Goal: Task Accomplishment & Management: Manage account settings

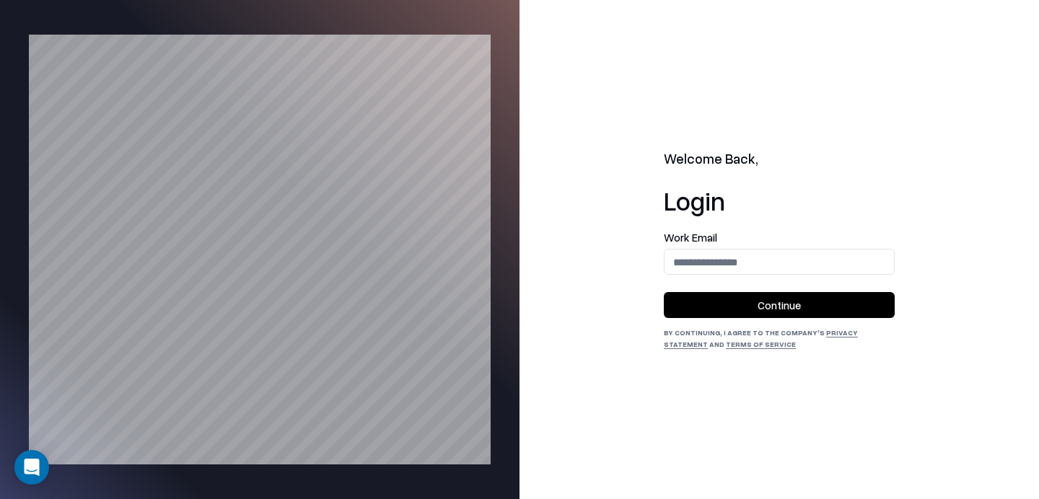
click at [709, 277] on form "Work Email Continue" at bounding box center [779, 275] width 231 height 86
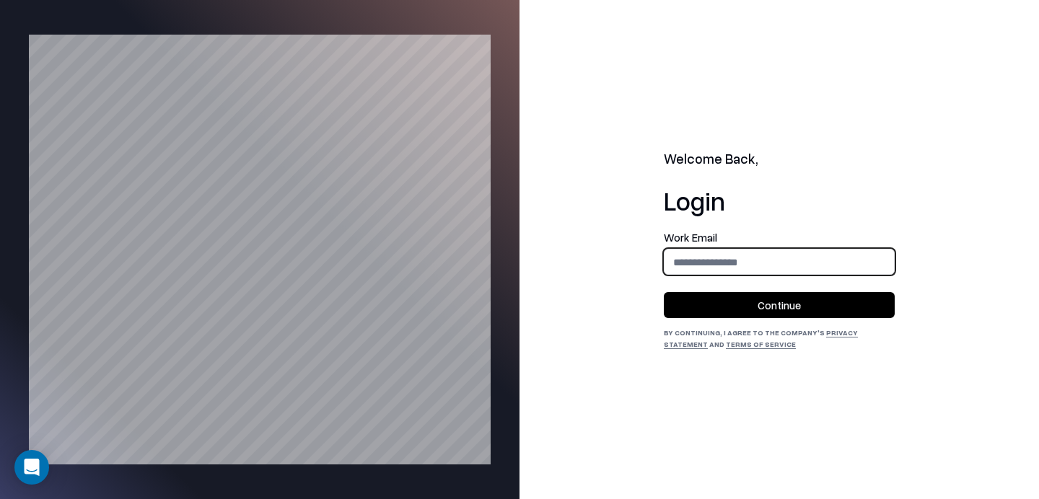
click at [716, 271] on input "email" at bounding box center [779, 262] width 229 height 27
type input "**********"
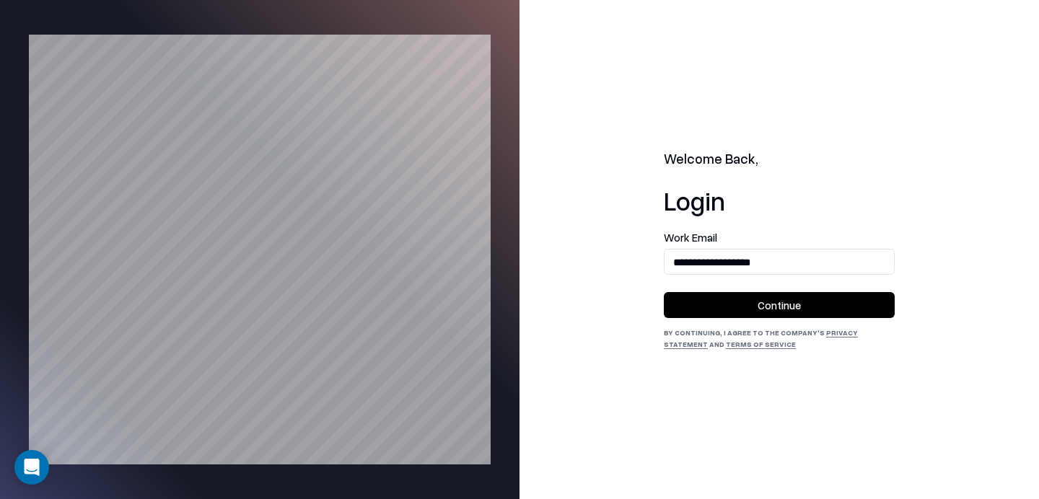
click at [720, 311] on button "Continue" at bounding box center [779, 305] width 231 height 26
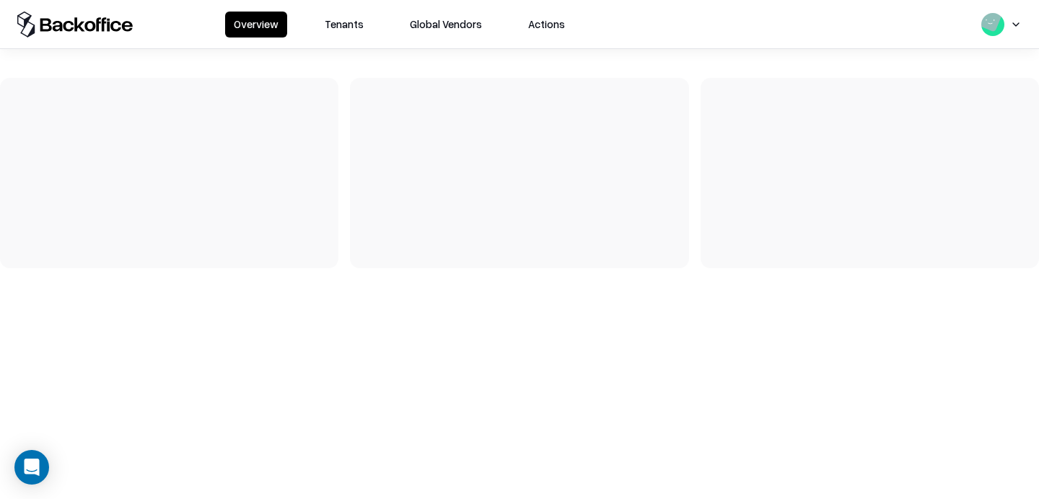
click at [325, 24] on button "Tenants" at bounding box center [344, 25] width 56 height 26
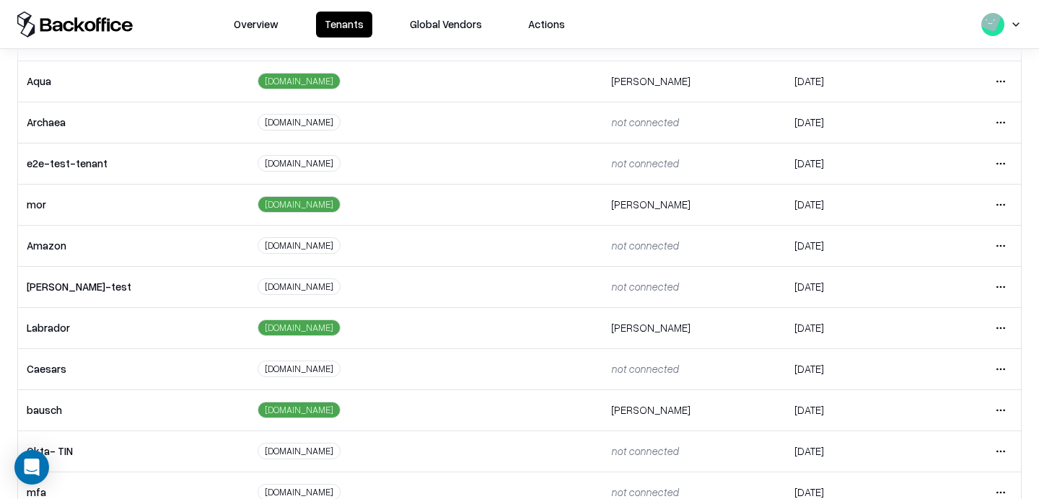
scroll to position [212, 0]
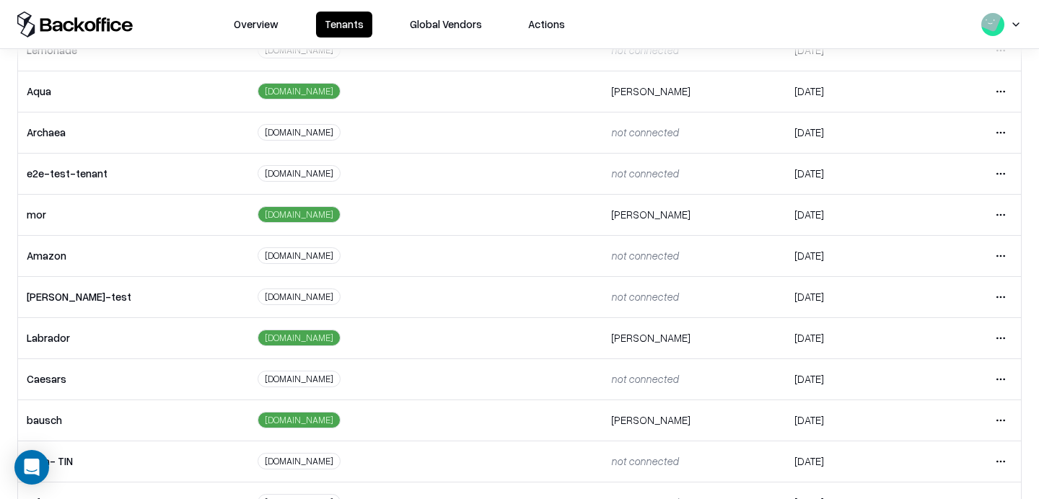
click at [995, 178] on html "Overview Tenants Global Vendors Actions Tenants Add Tenant Tenant name Domain A…" at bounding box center [519, 249] width 1039 height 499
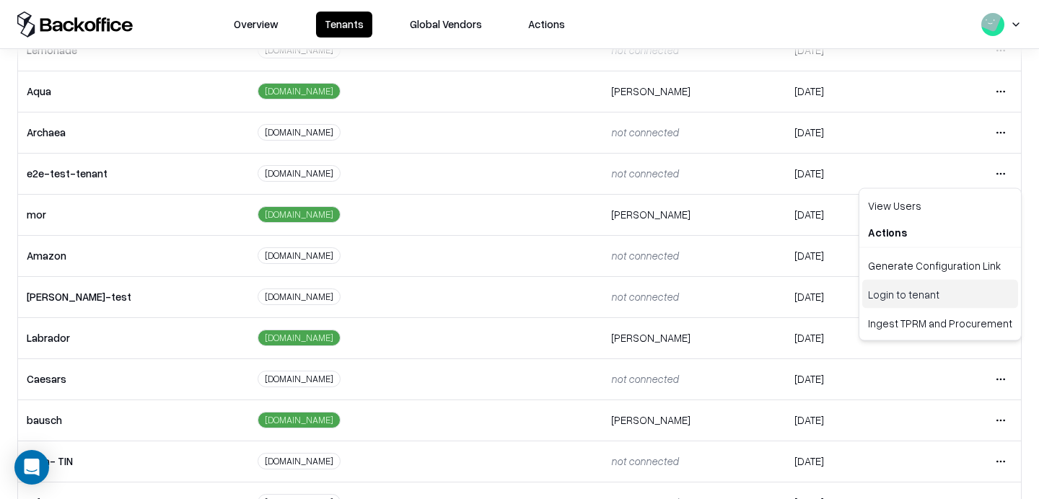
click at [899, 293] on div "Login to tenant" at bounding box center [940, 294] width 156 height 29
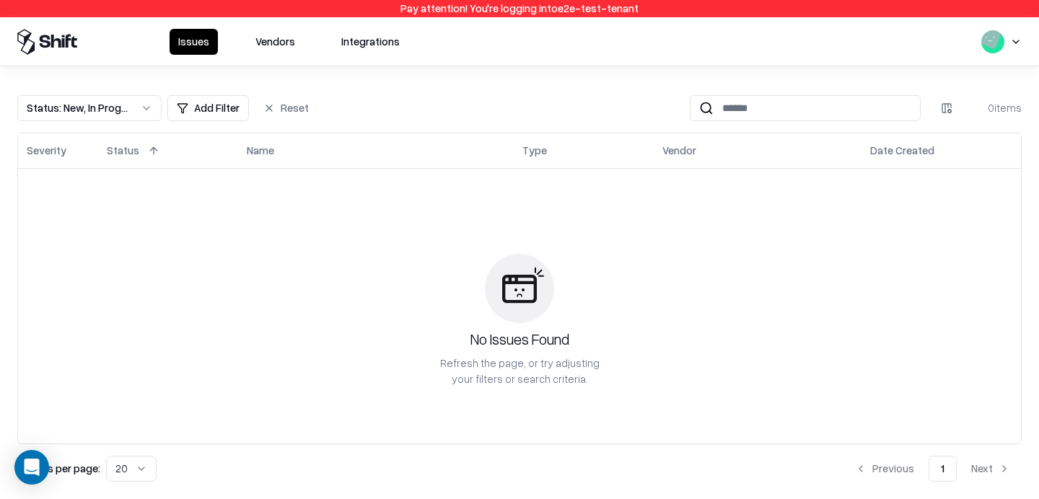
click at [279, 53] on button "Vendors" at bounding box center [275, 42] width 57 height 26
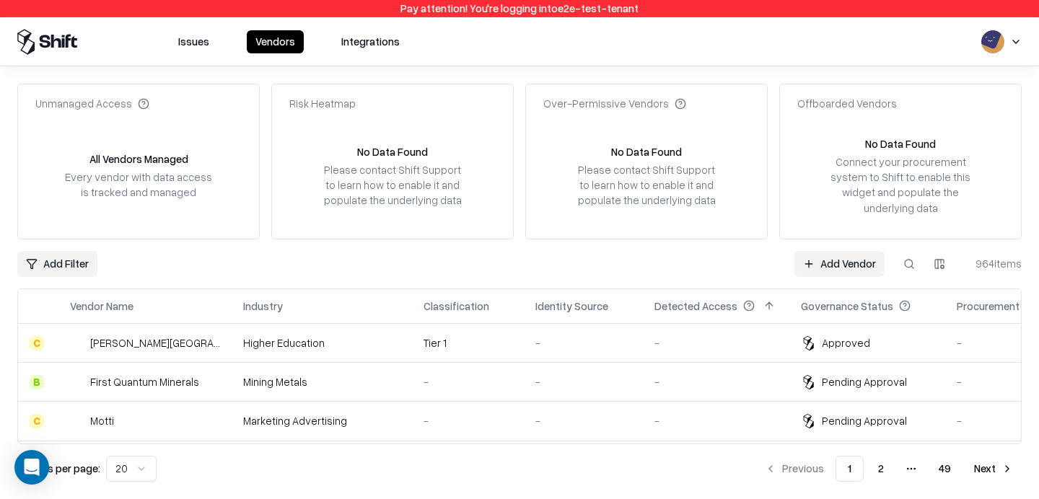
click at [909, 254] on button at bounding box center [909, 264] width 26 height 26
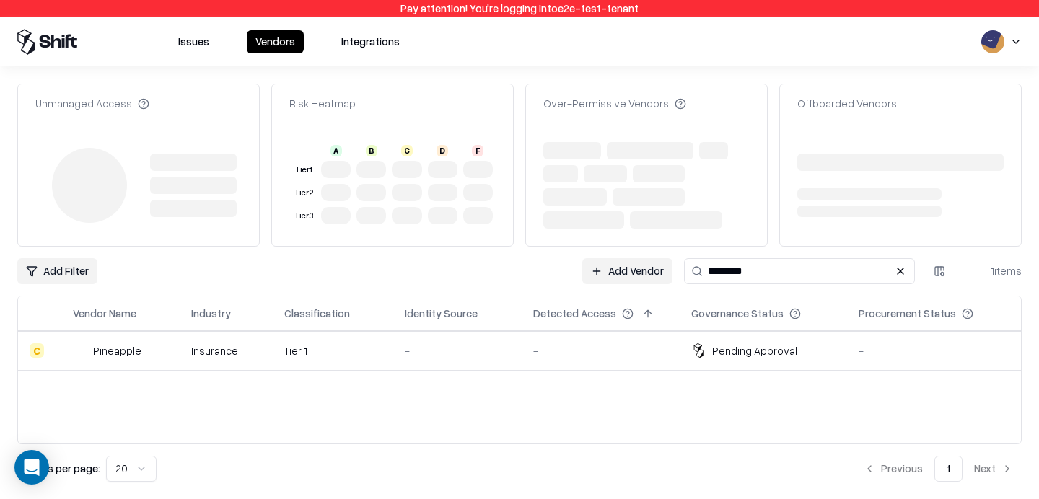
type input "********"
click at [470, 343] on div "-" at bounding box center [457, 350] width 105 height 15
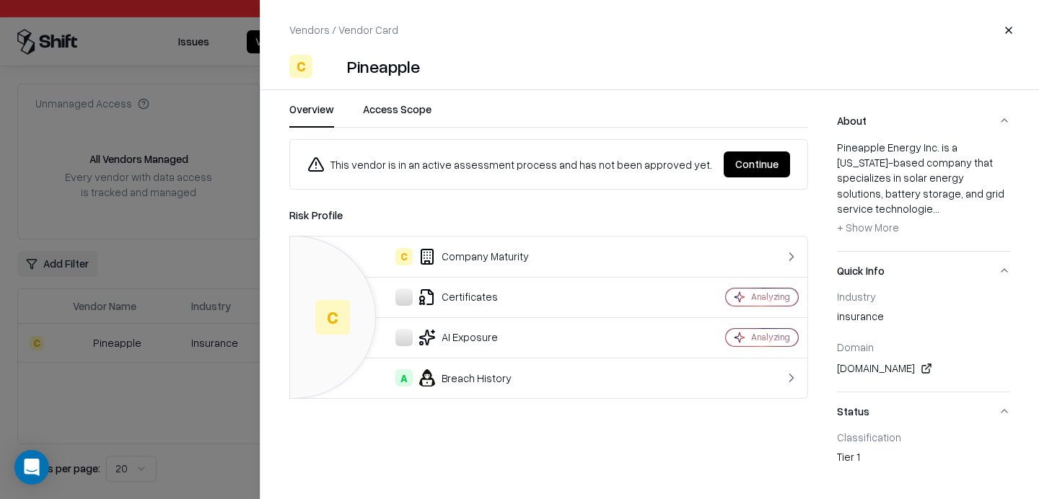
click at [755, 162] on button "Continue" at bounding box center [757, 165] width 66 height 26
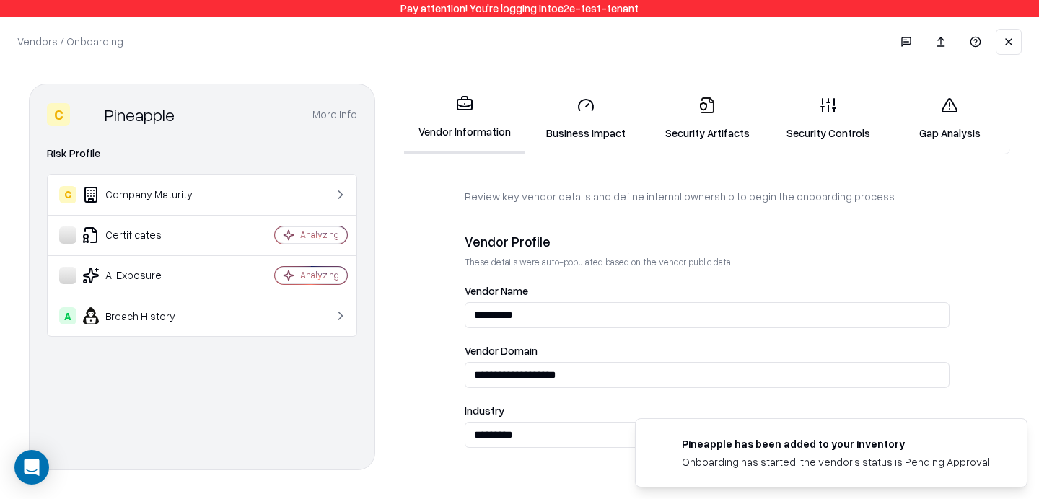
click at [947, 99] on icon at bounding box center [949, 105] width 17 height 17
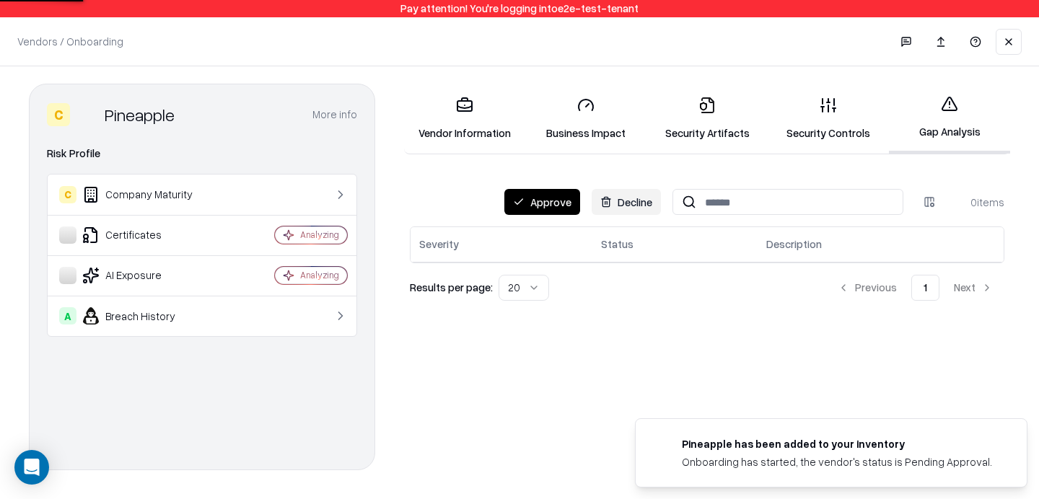
click at [527, 195] on button "Approve" at bounding box center [542, 202] width 76 height 26
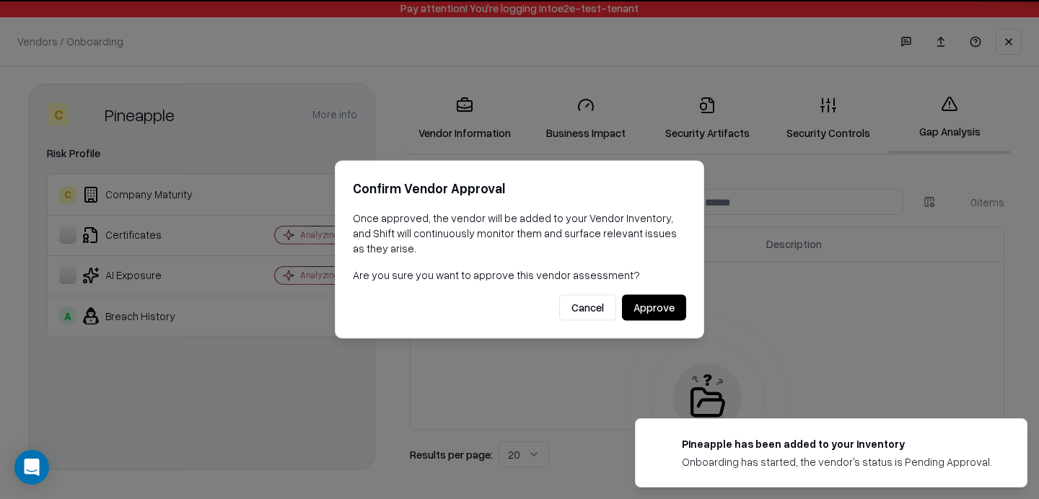
click at [522, 195] on h2 "Confirm Vendor Approval" at bounding box center [519, 188] width 333 height 21
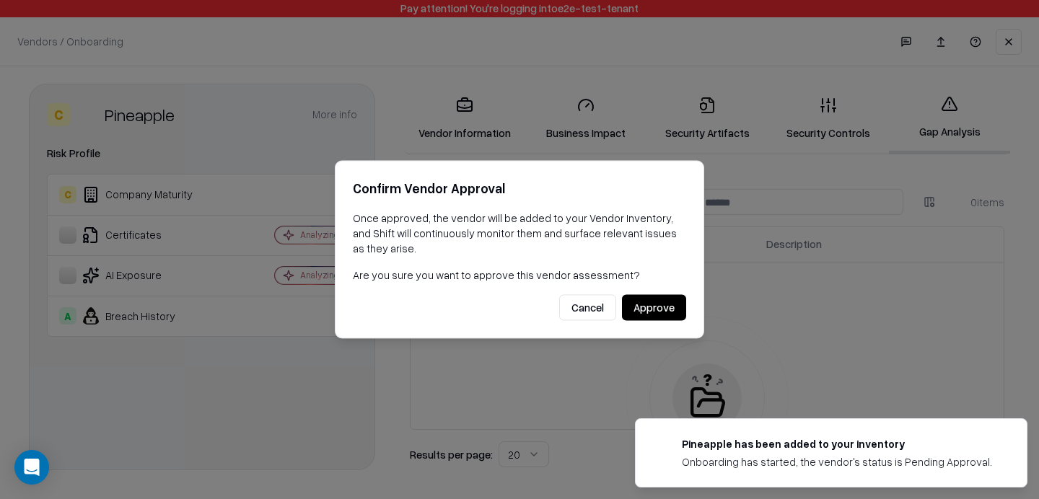
click at [658, 315] on button "Approve" at bounding box center [654, 308] width 64 height 26
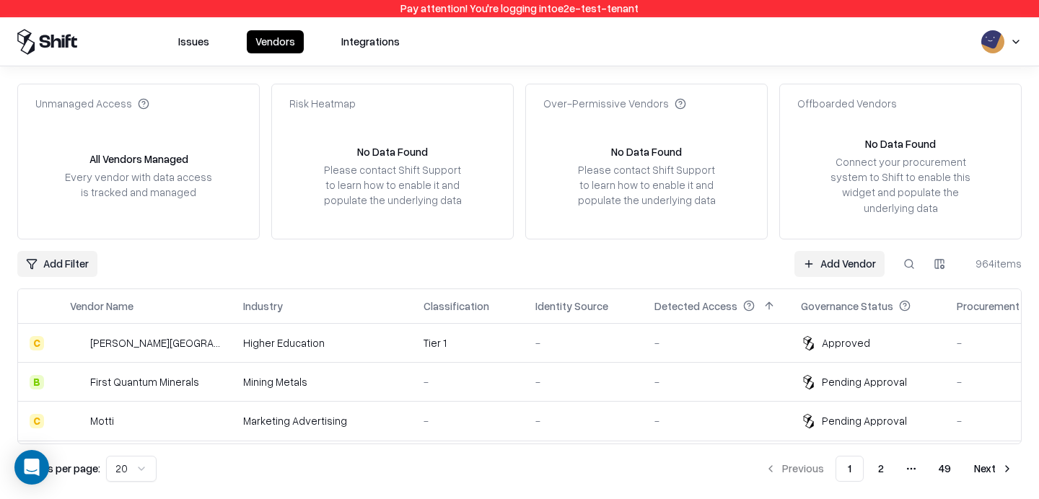
click at [908, 268] on button at bounding box center [909, 264] width 26 height 26
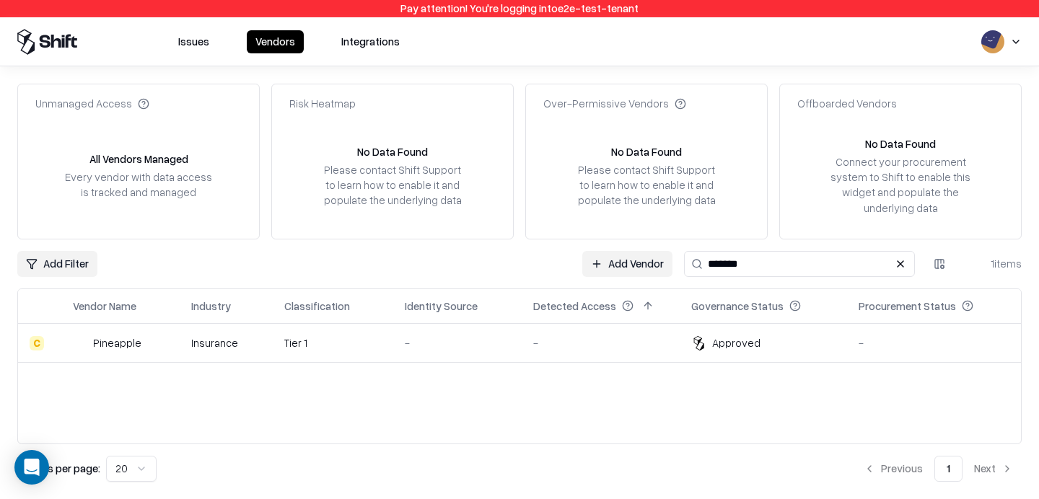
type input "*******"
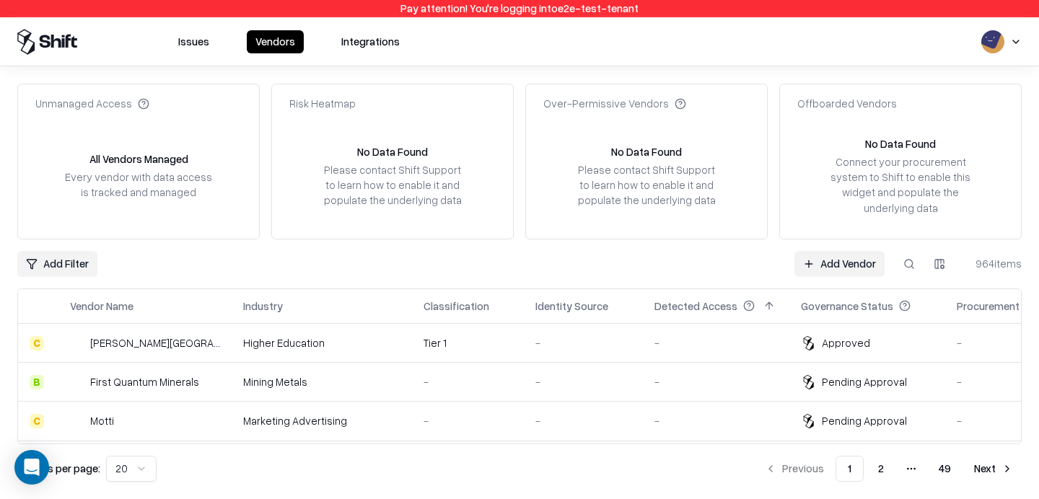
click at [912, 255] on button at bounding box center [909, 264] width 26 height 26
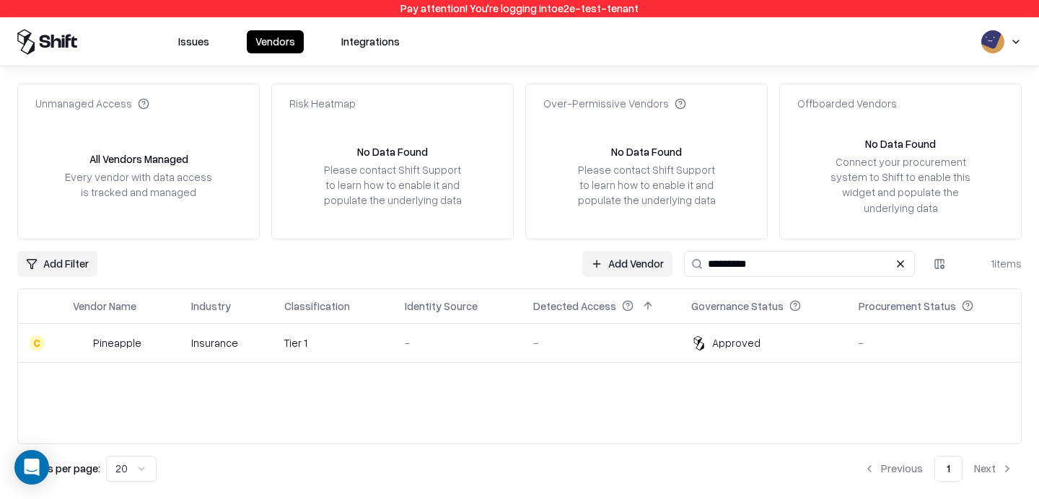
type input "*********"
click at [476, 351] on div "-" at bounding box center [457, 343] width 105 height 15
